Goal: Information Seeking & Learning: Learn about a topic

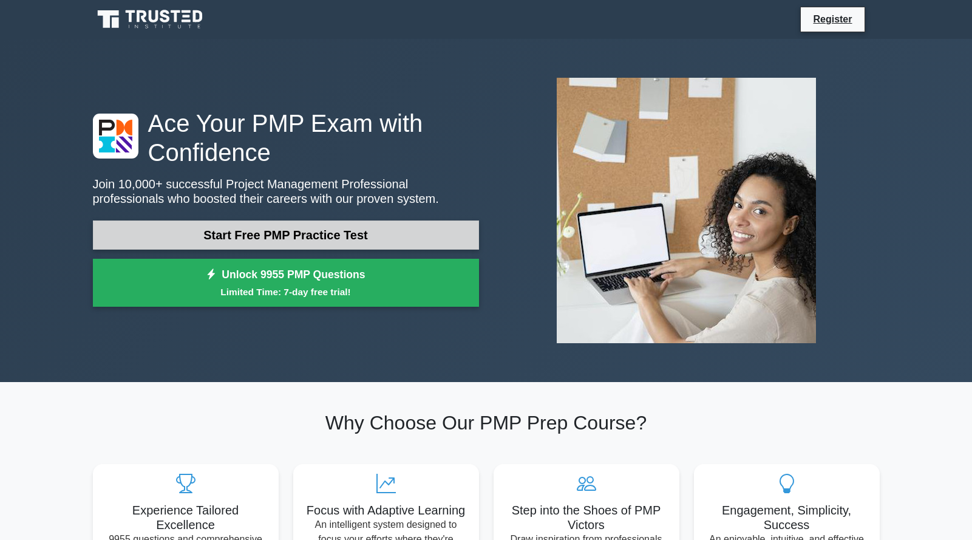
click at [356, 237] on link "Start Free PMP Practice Test" at bounding box center [286, 234] width 386 height 29
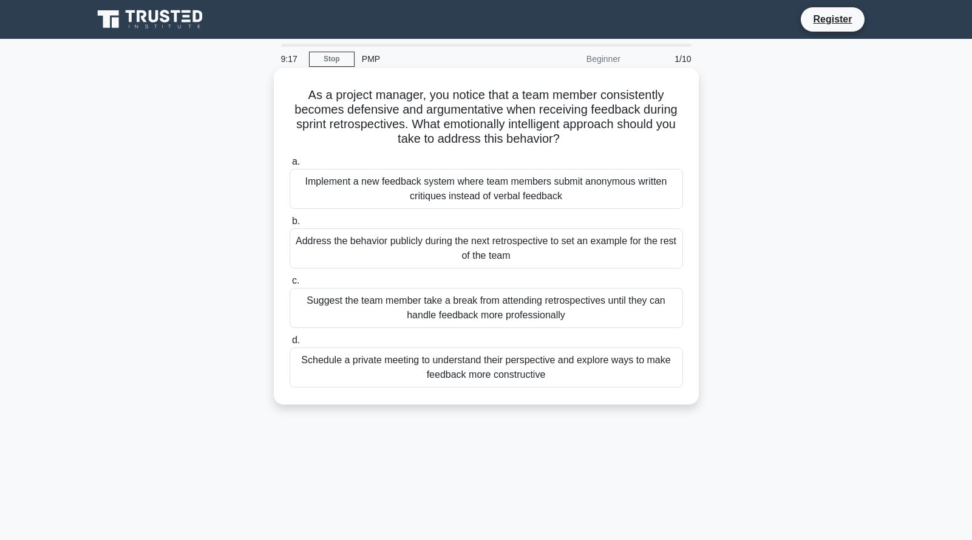
click at [327, 193] on div "Implement a new feedback system where team members submit anonymous written cri…" at bounding box center [487, 189] width 394 height 40
click at [290, 166] on input "a. Implement a new feedback system where team members submit anonymous written …" at bounding box center [290, 162] width 0 height 8
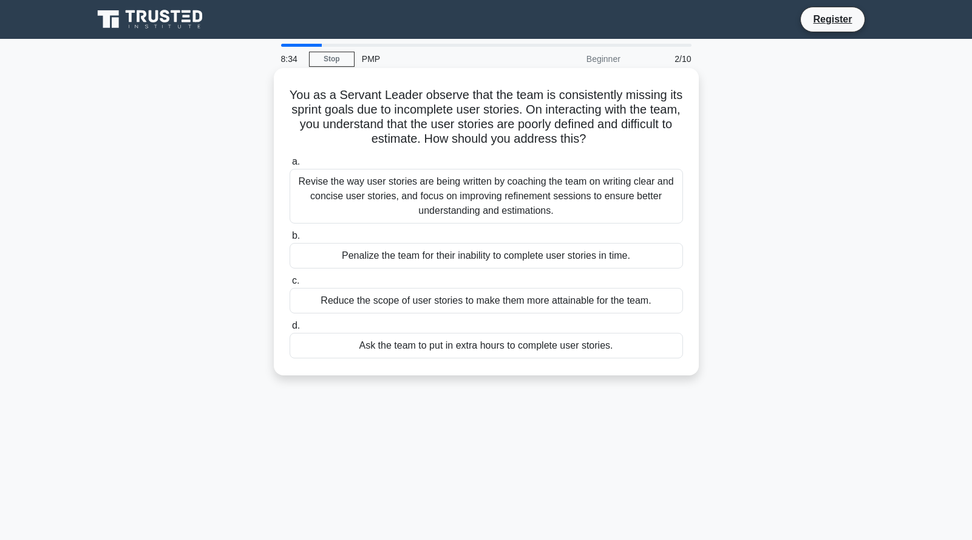
click at [545, 203] on div "Revise the way user stories are being written by coaching the team on writing c…" at bounding box center [487, 196] width 394 height 55
click at [290, 166] on input "a. Revise the way user stories are being written by coaching the team on writin…" at bounding box center [290, 162] width 0 height 8
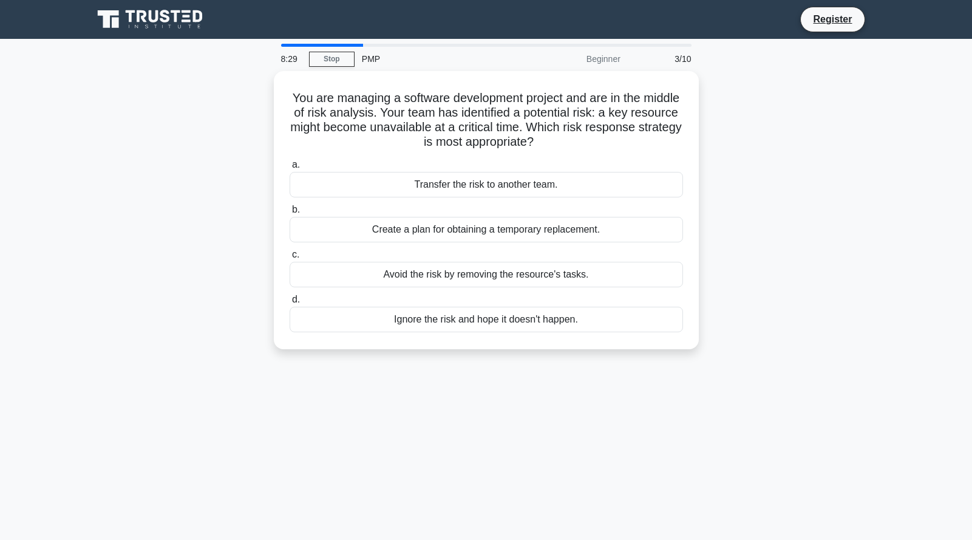
click at [364, 61] on div "PMP" at bounding box center [438, 59] width 167 height 24
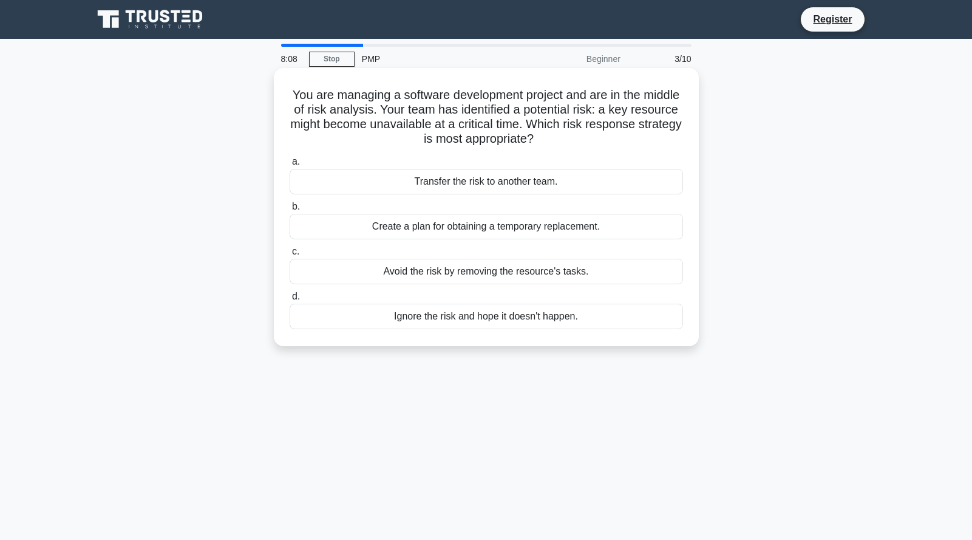
click at [537, 232] on div "Create a plan for obtaining a temporary replacement." at bounding box center [487, 227] width 394 height 26
click at [290, 211] on input "b. Create a plan for obtaining a temporary replacement." at bounding box center [290, 207] width 0 height 8
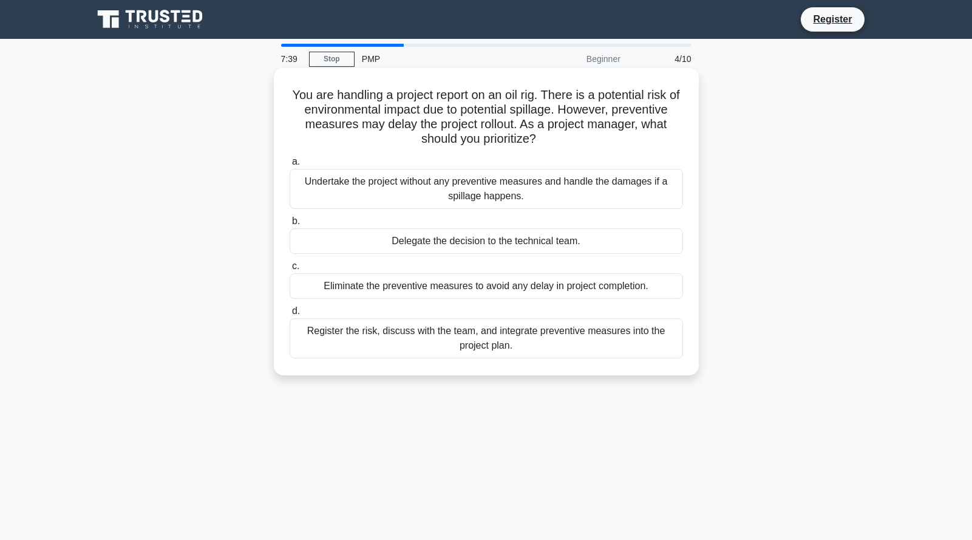
click at [571, 338] on div "Register the risk, discuss with the team, and integrate preventive measures int…" at bounding box center [487, 338] width 394 height 40
click at [290, 315] on input "d. Register the risk, discuss with the team, and integrate preventive measures …" at bounding box center [290, 311] width 0 height 8
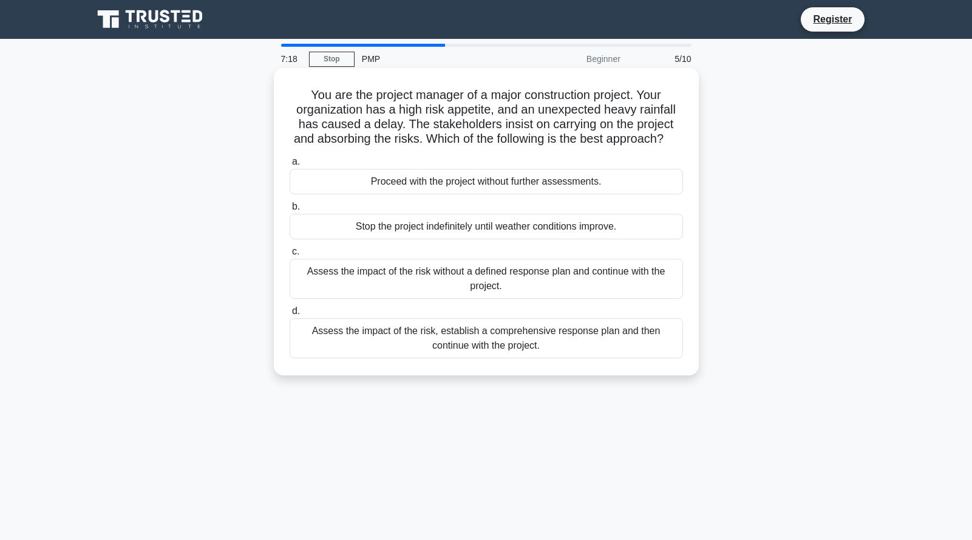
click at [572, 356] on div "Assess the impact of the risk, establish a comprehensive response plan and then…" at bounding box center [487, 338] width 394 height 40
click at [290, 315] on input "d. Assess the impact of the risk, establish a comprehensive response plan and t…" at bounding box center [290, 311] width 0 height 8
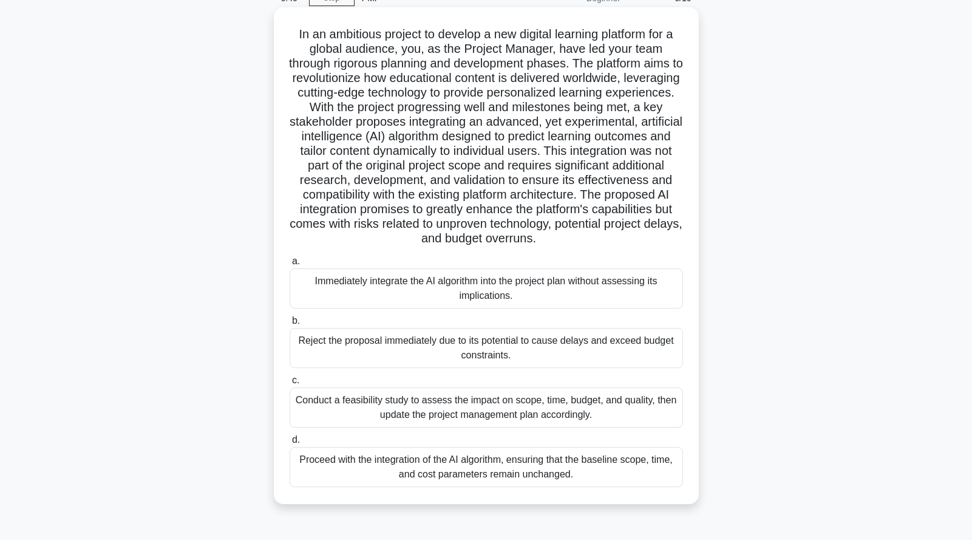
scroll to position [116, 0]
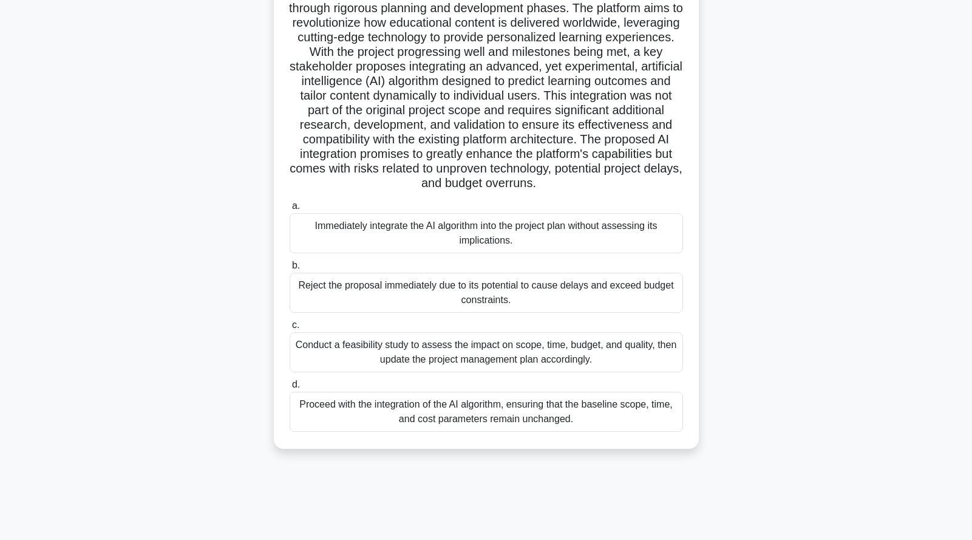
click at [584, 301] on div "Reject the proposal immediately due to its potential to cause delays and exceed…" at bounding box center [487, 293] width 394 height 40
click at [290, 270] on input "b. Reject the proposal immediately due to its potential to cause delays and exc…" at bounding box center [290, 266] width 0 height 8
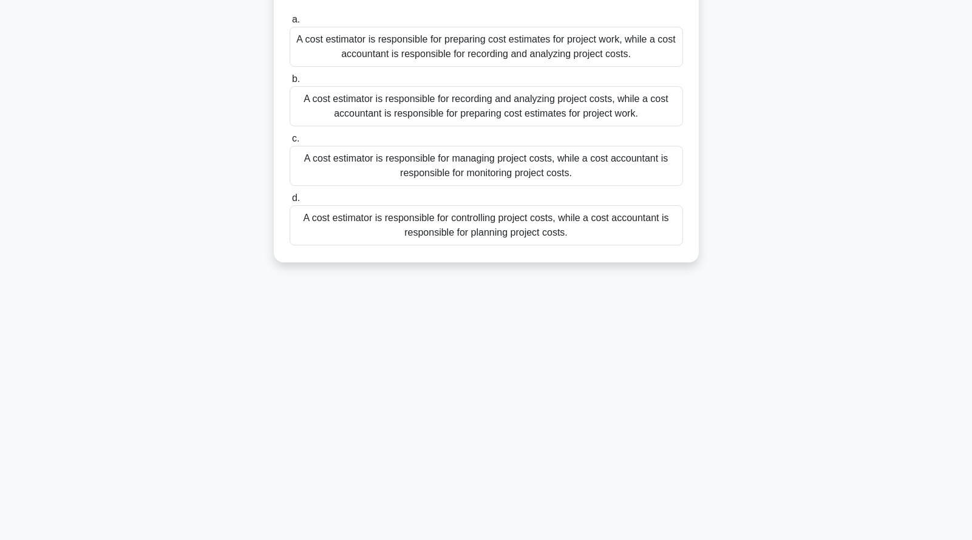
scroll to position [0, 0]
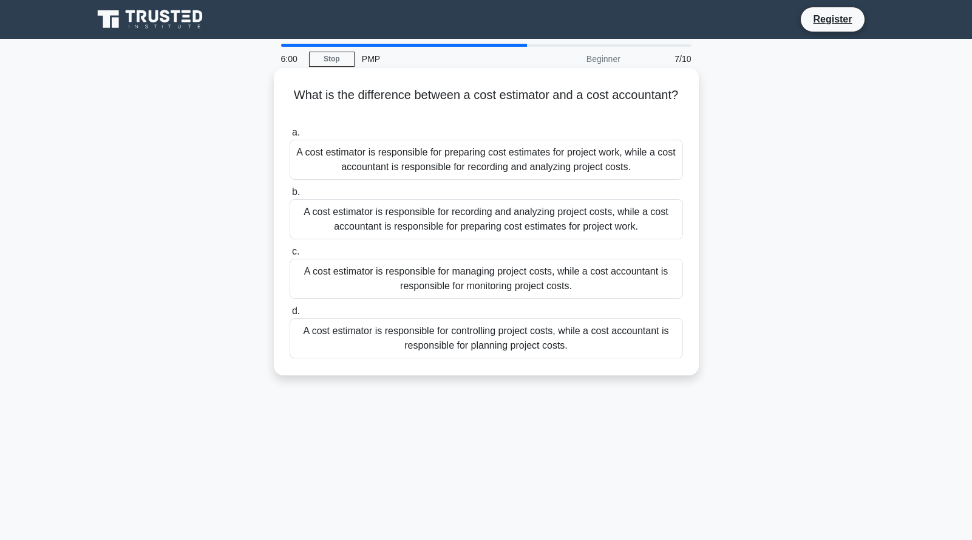
click at [598, 282] on div "A cost estimator is responsible for managing project costs, while a cost accoun…" at bounding box center [487, 279] width 394 height 40
click at [290, 256] on input "c. A cost estimator is responsible for managing project costs, while a cost acc…" at bounding box center [290, 252] width 0 height 8
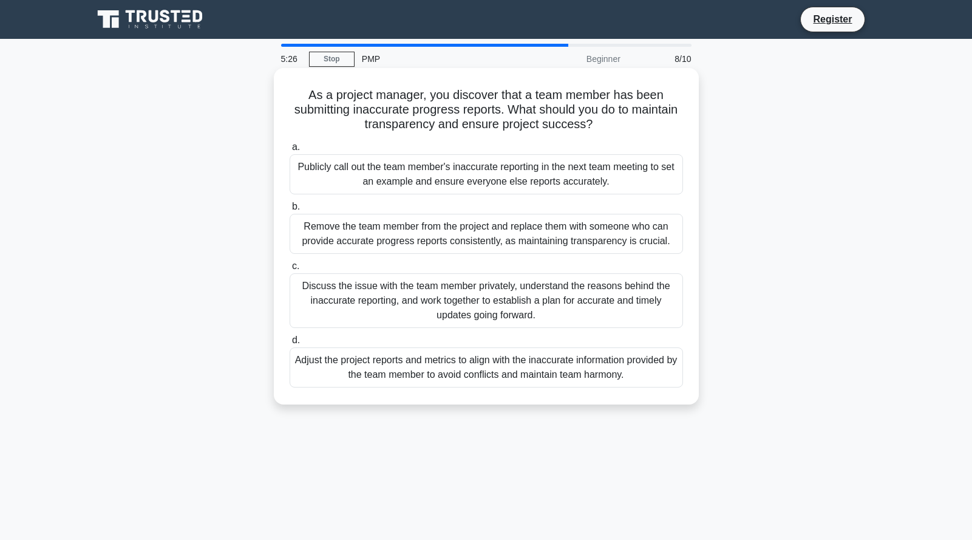
click at [477, 166] on div "Publicly call out the team member's inaccurate reporting in the next team meeti…" at bounding box center [487, 174] width 394 height 40
click at [290, 151] on input "a. Publicly call out the team member's inaccurate reporting in the next team me…" at bounding box center [290, 147] width 0 height 8
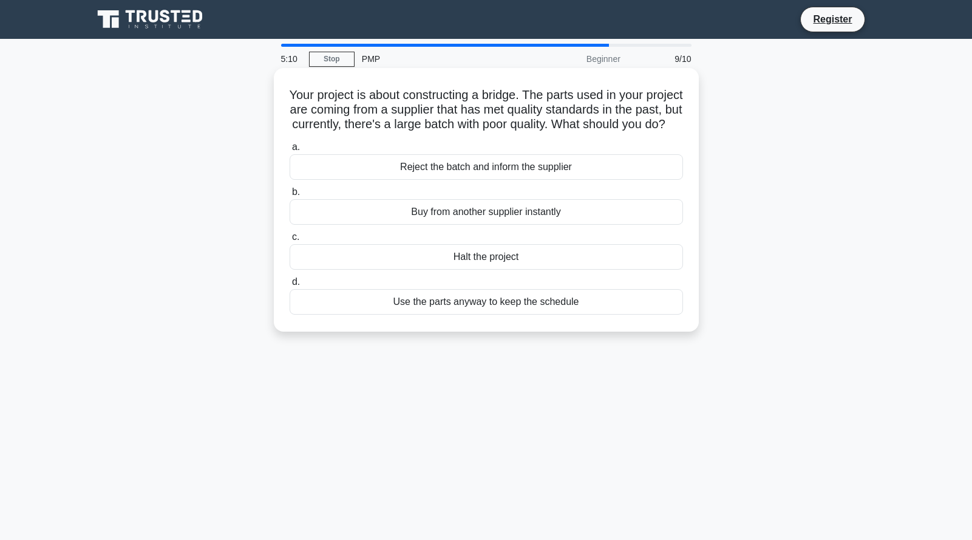
click at [596, 180] on div "Reject the batch and inform the supplier" at bounding box center [487, 167] width 394 height 26
click at [290, 151] on input "a. Reject the batch and inform the supplier" at bounding box center [290, 147] width 0 height 8
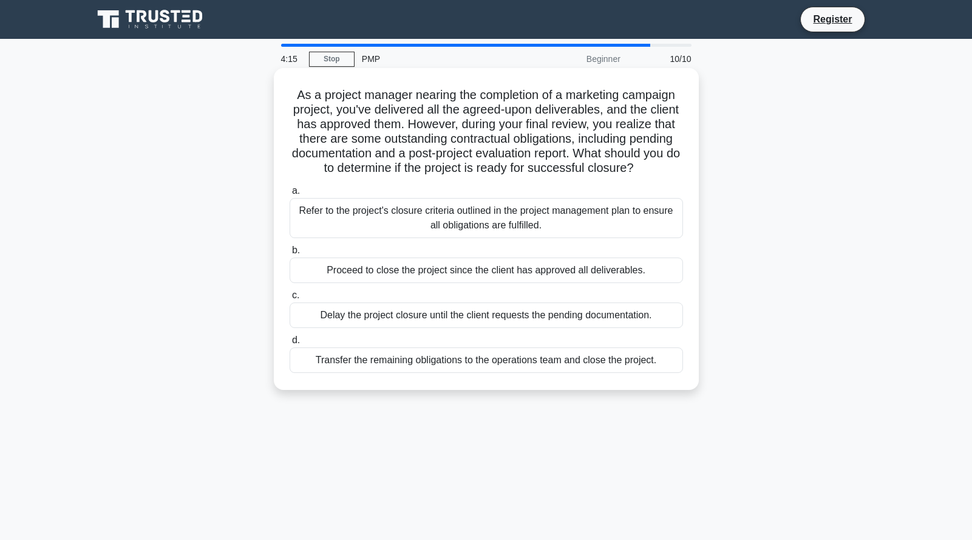
click at [625, 283] on div "Proceed to close the project since the client has approved all deliverables." at bounding box center [487, 271] width 394 height 26
click at [290, 254] on input "b. Proceed to close the project since the client has approved all deliverables." at bounding box center [290, 251] width 0 height 8
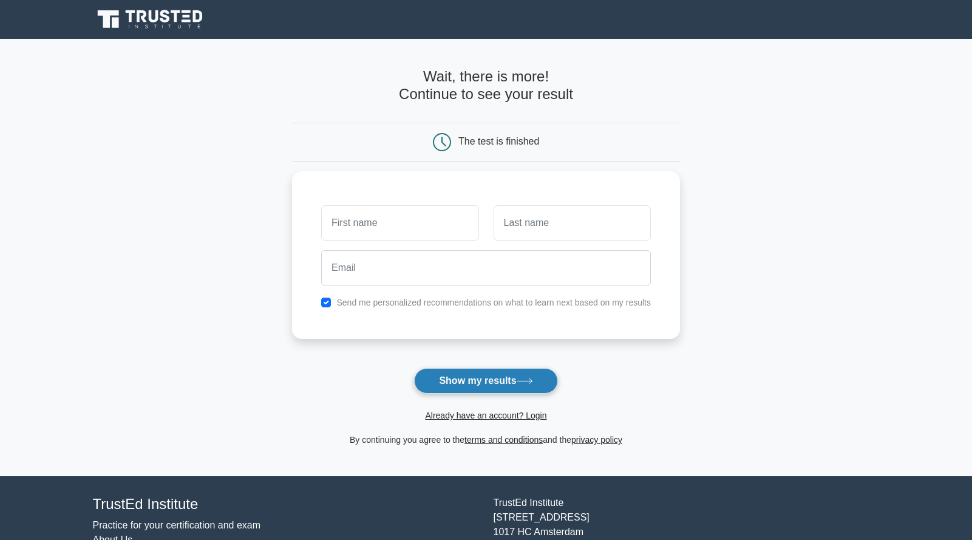
click at [472, 389] on button "Show my results" at bounding box center [485, 381] width 143 height 26
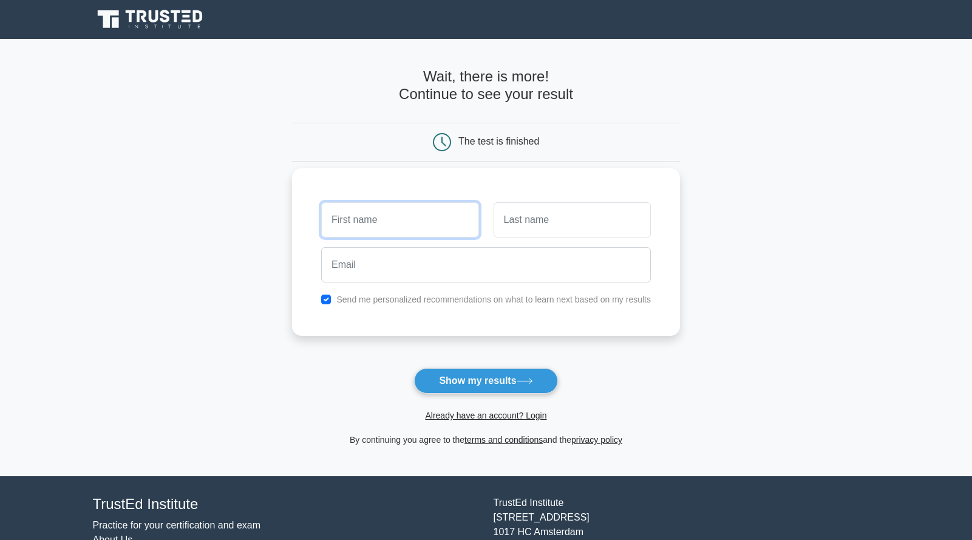
click at [391, 219] on input "text" at bounding box center [399, 219] width 157 height 35
type input "Yan"
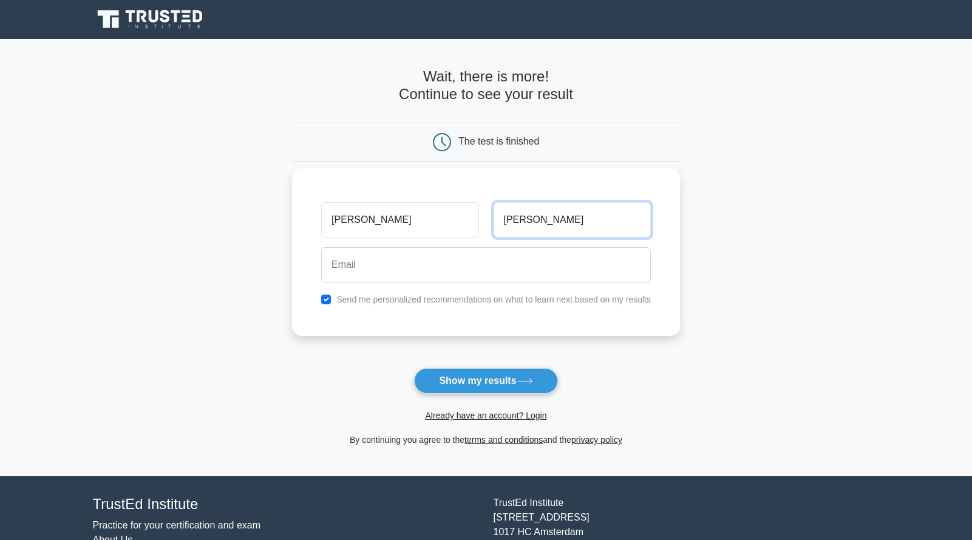
type input "Liu"
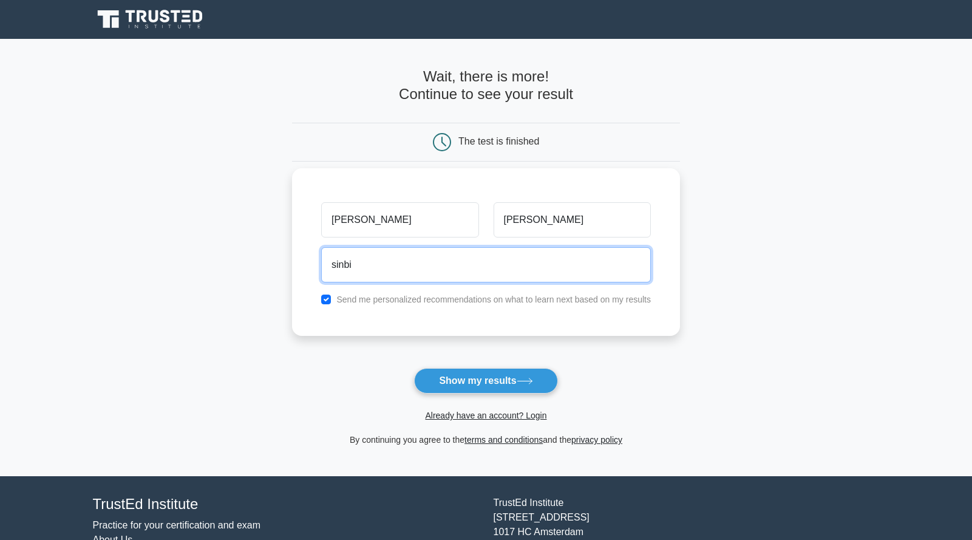
drag, startPoint x: 415, startPoint y: 258, endPoint x: 410, endPoint y: 253, distance: 6.9
click at [415, 258] on input "sinbi" at bounding box center [486, 264] width 330 height 35
type input "sinbitz37@gmail.com"
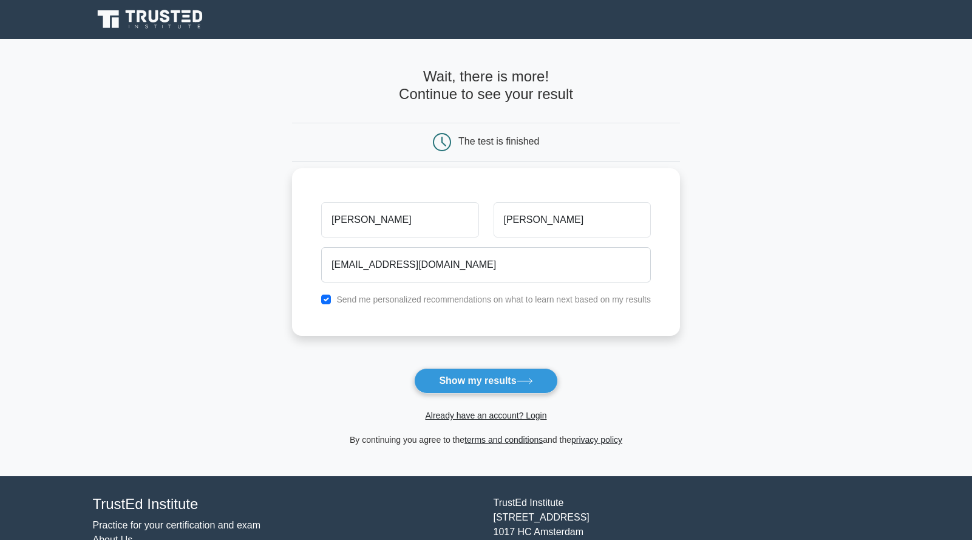
click at [372, 336] on div "Yan Liu sinbitz37@gmail.com Send me personalized recommendations on what to lea…" at bounding box center [486, 252] width 388 height 168
click at [336, 291] on div "Yan Liu sinbitz37@gmail.com Send me personalized recommendations on what to lea…" at bounding box center [486, 252] width 388 height 168
click at [329, 299] on input "checkbox" at bounding box center [326, 300] width 10 height 10
checkbox input "false"
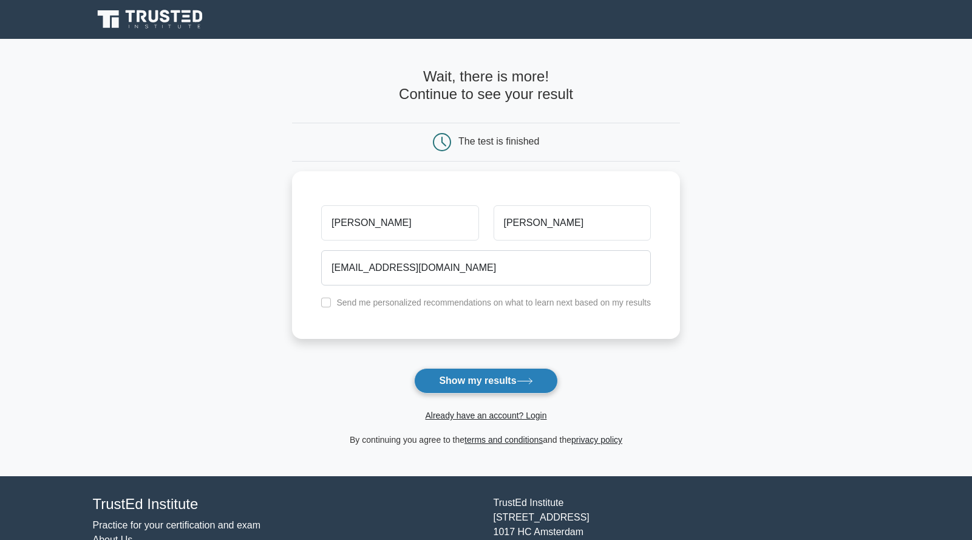
click at [466, 381] on button "Show my results" at bounding box center [485, 381] width 143 height 26
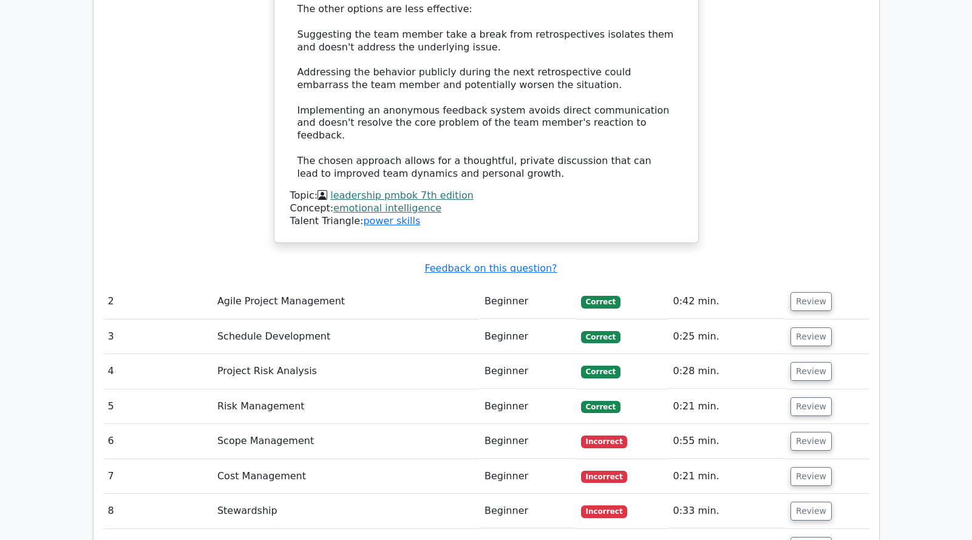
scroll to position [1701, 0]
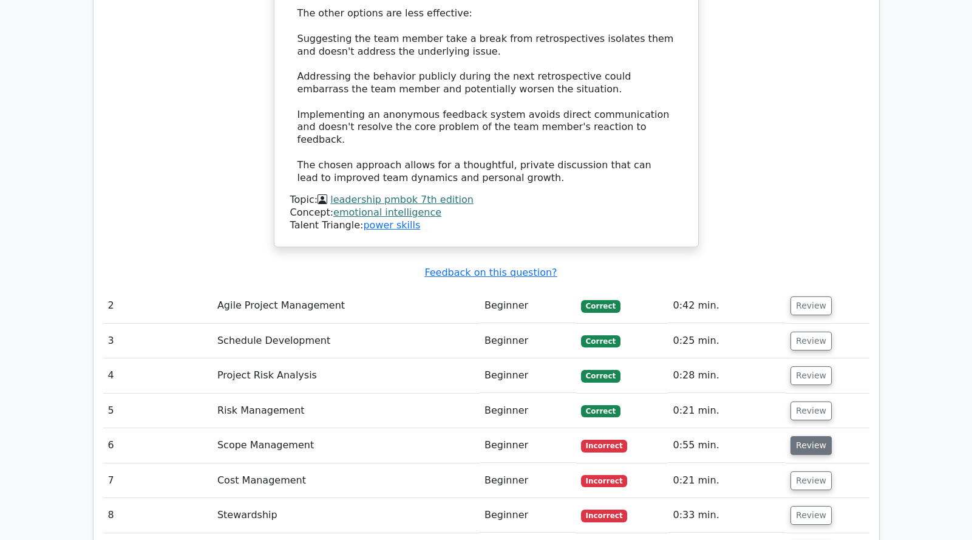
click at [815, 436] on button "Review" at bounding box center [811, 445] width 41 height 19
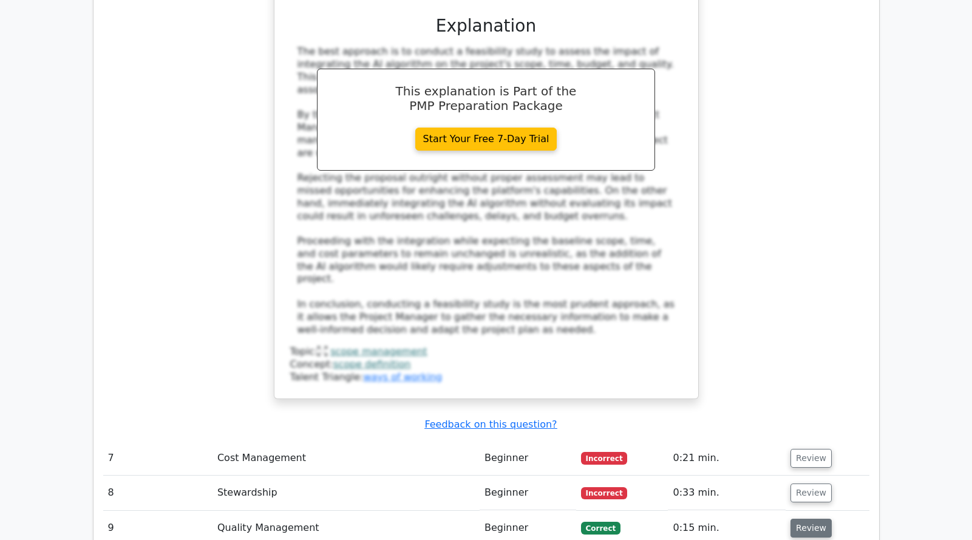
scroll to position [2672, 0]
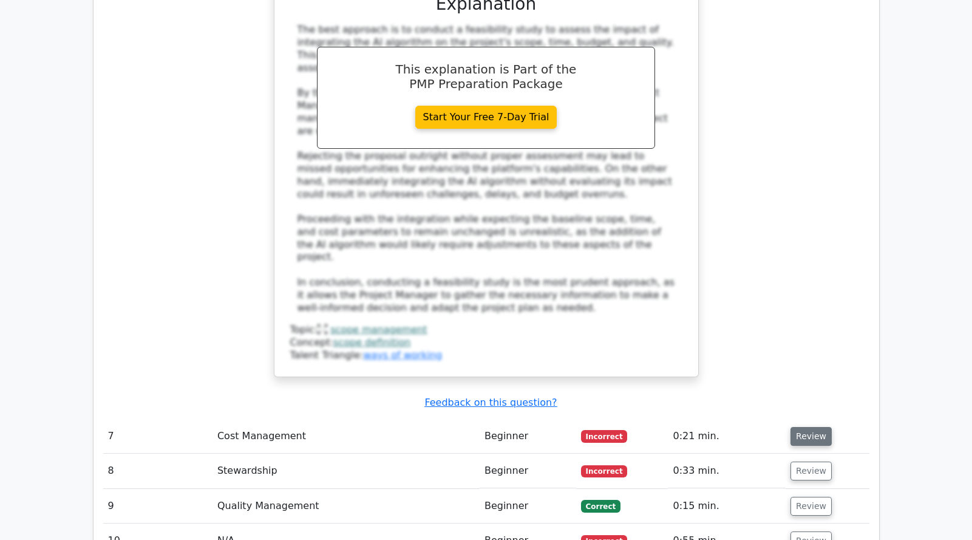
click at [808, 427] on button "Review" at bounding box center [811, 436] width 41 height 19
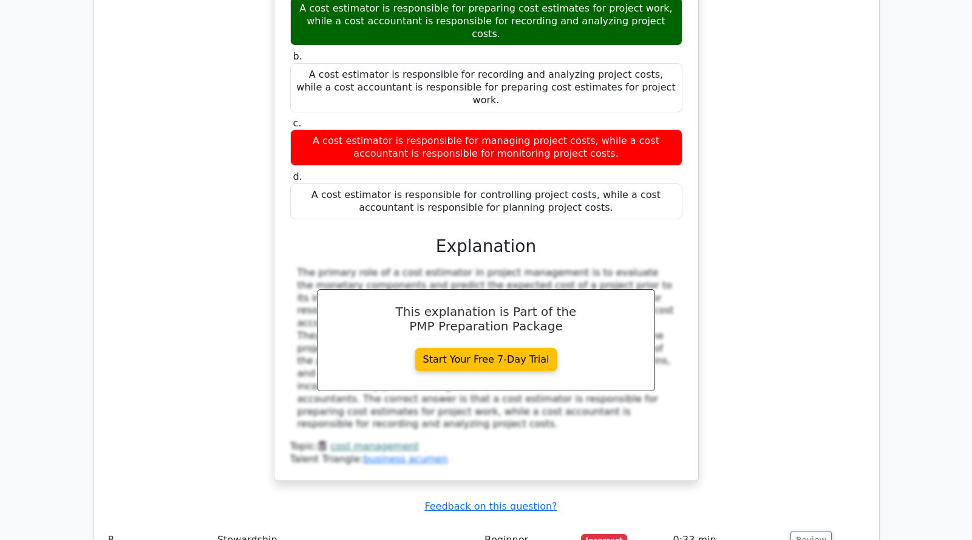
scroll to position [3401, 0]
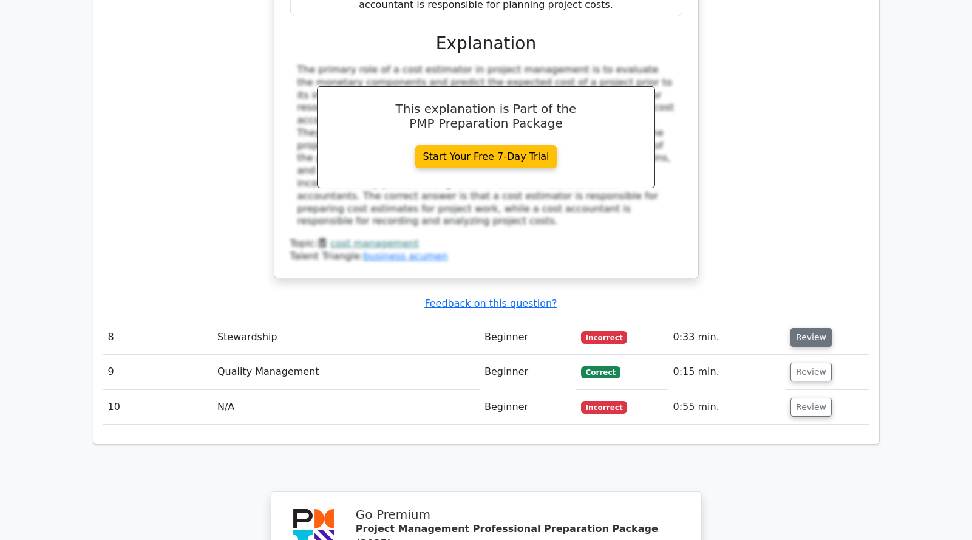
click at [817, 328] on button "Review" at bounding box center [811, 337] width 41 height 19
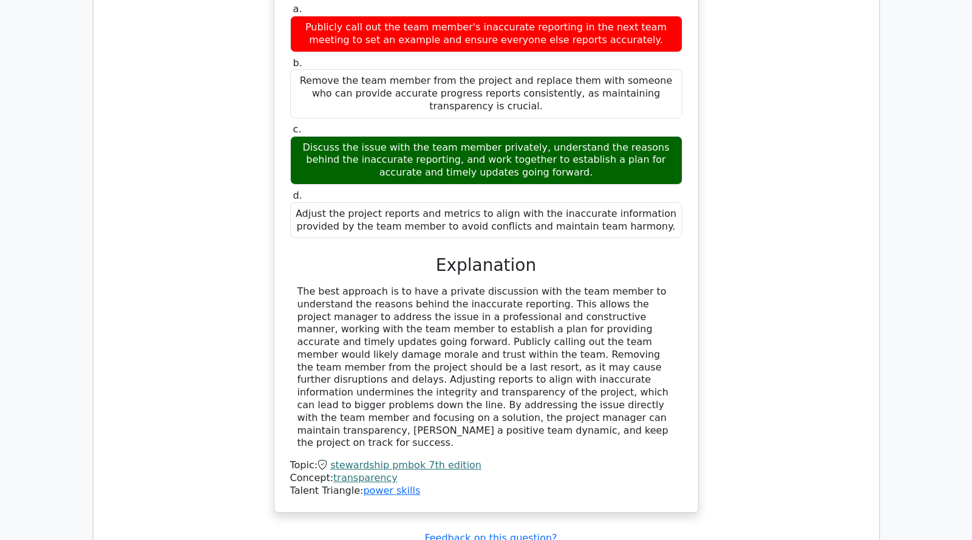
scroll to position [3826, 0]
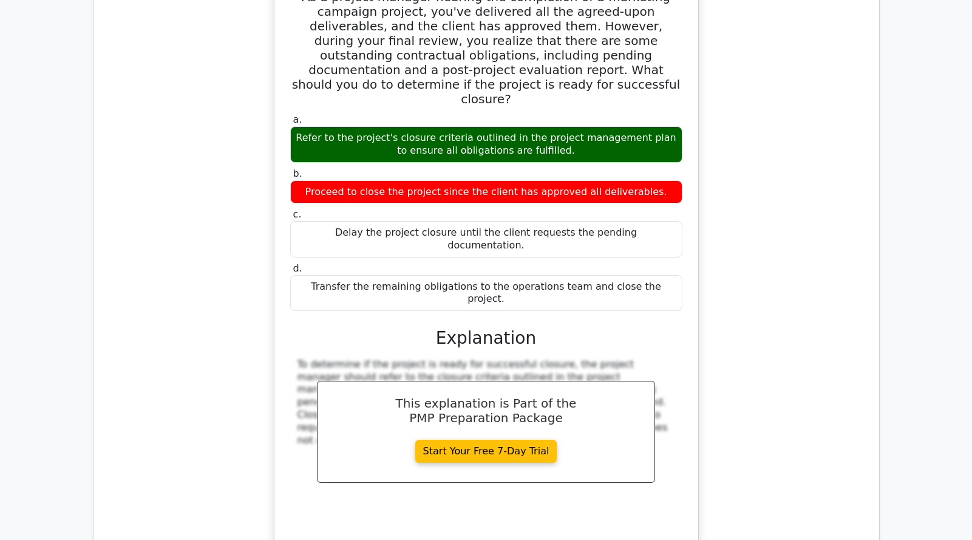
scroll to position [4494, 0]
